Goal: Task Accomplishment & Management: Manage account settings

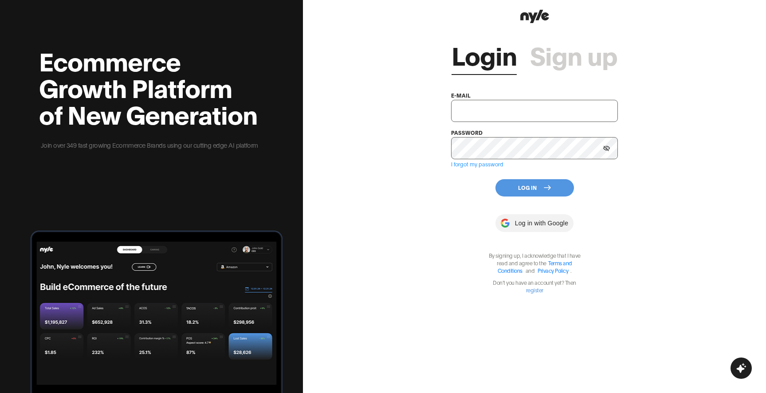
type input "[EMAIL_ADDRESS][PERSON_NAME]"
click at [529, 186] on button "Log In" at bounding box center [535, 187] width 79 height 17
